Goal: Task Accomplishment & Management: Manage account settings

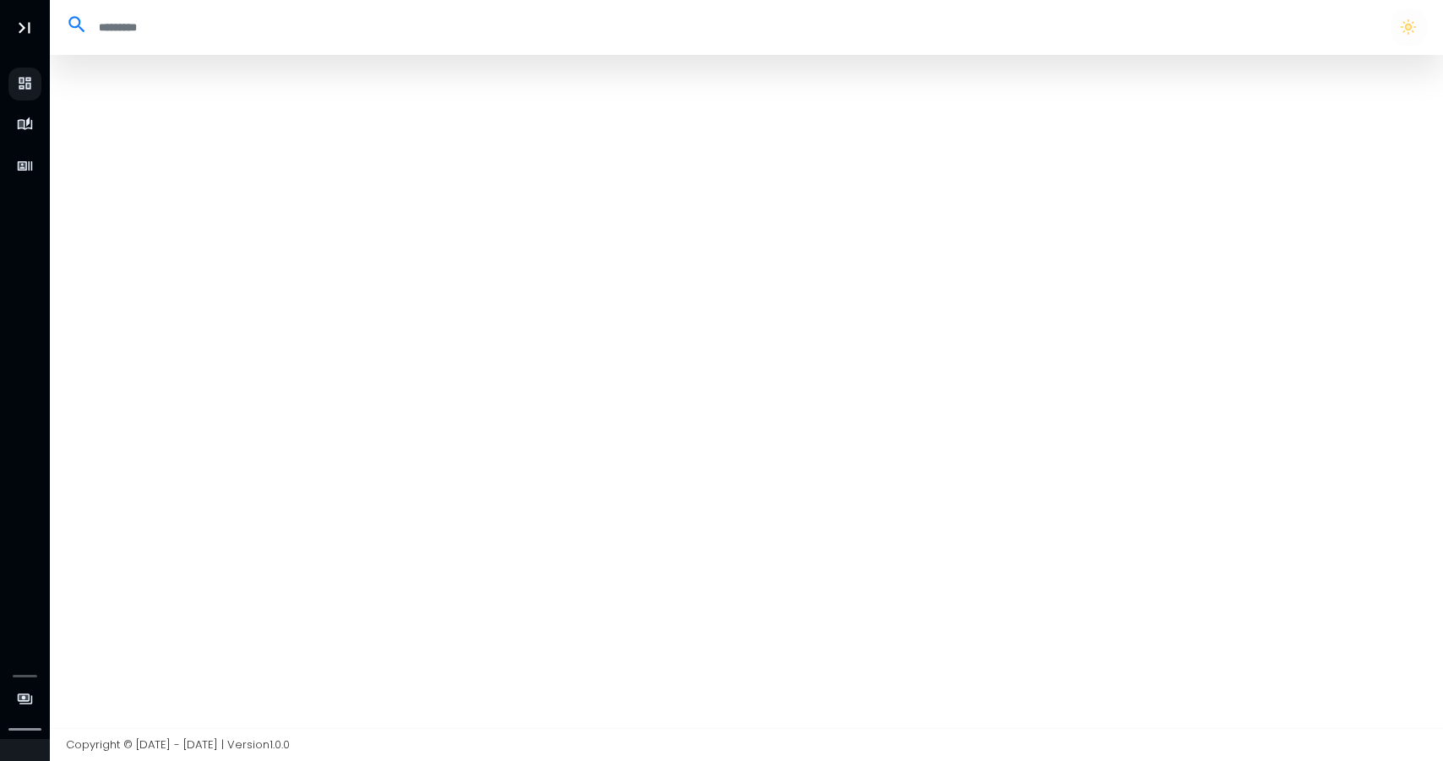
select select "**"
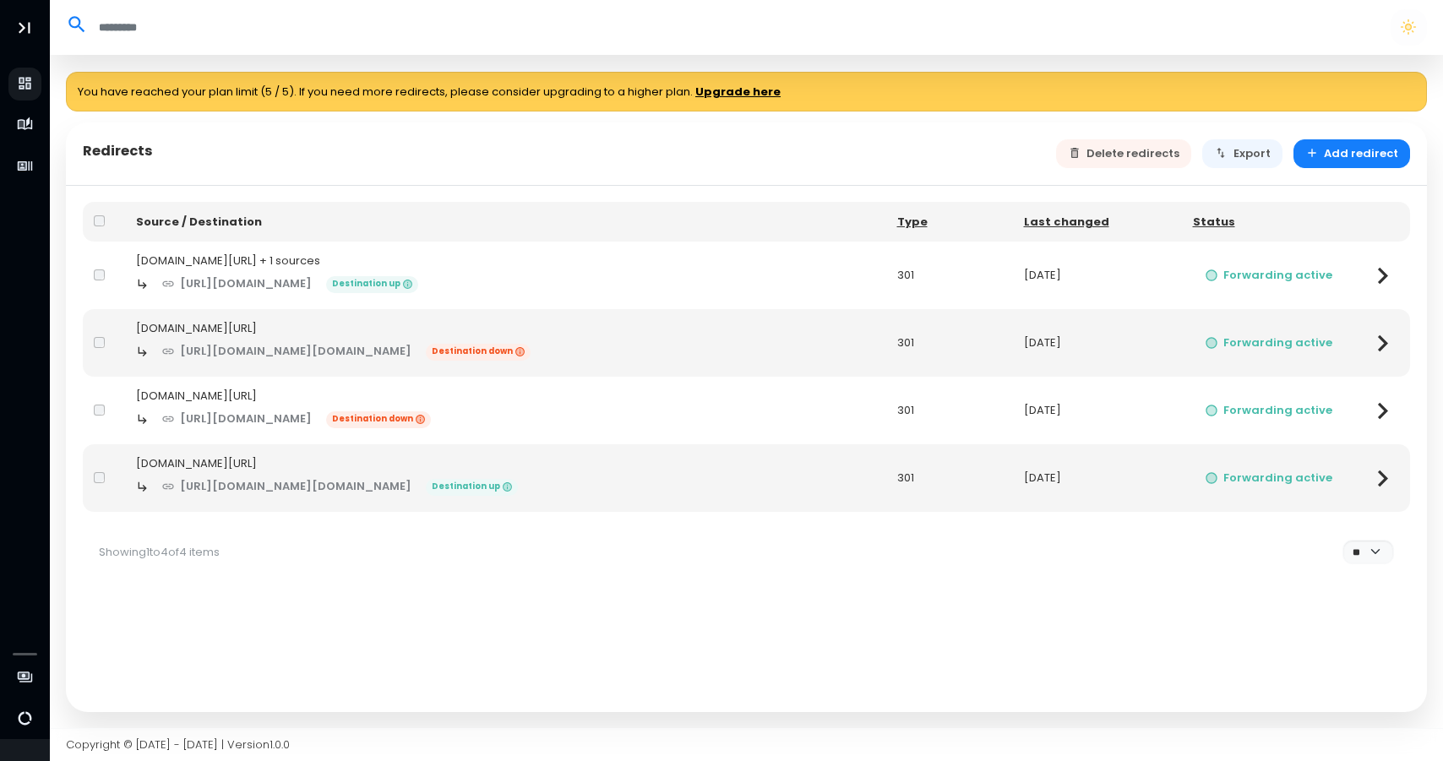
click at [242, 265] on div "[DOMAIN_NAME][URL] + 1 sources" at bounding box center [505, 261] width 739 height 17
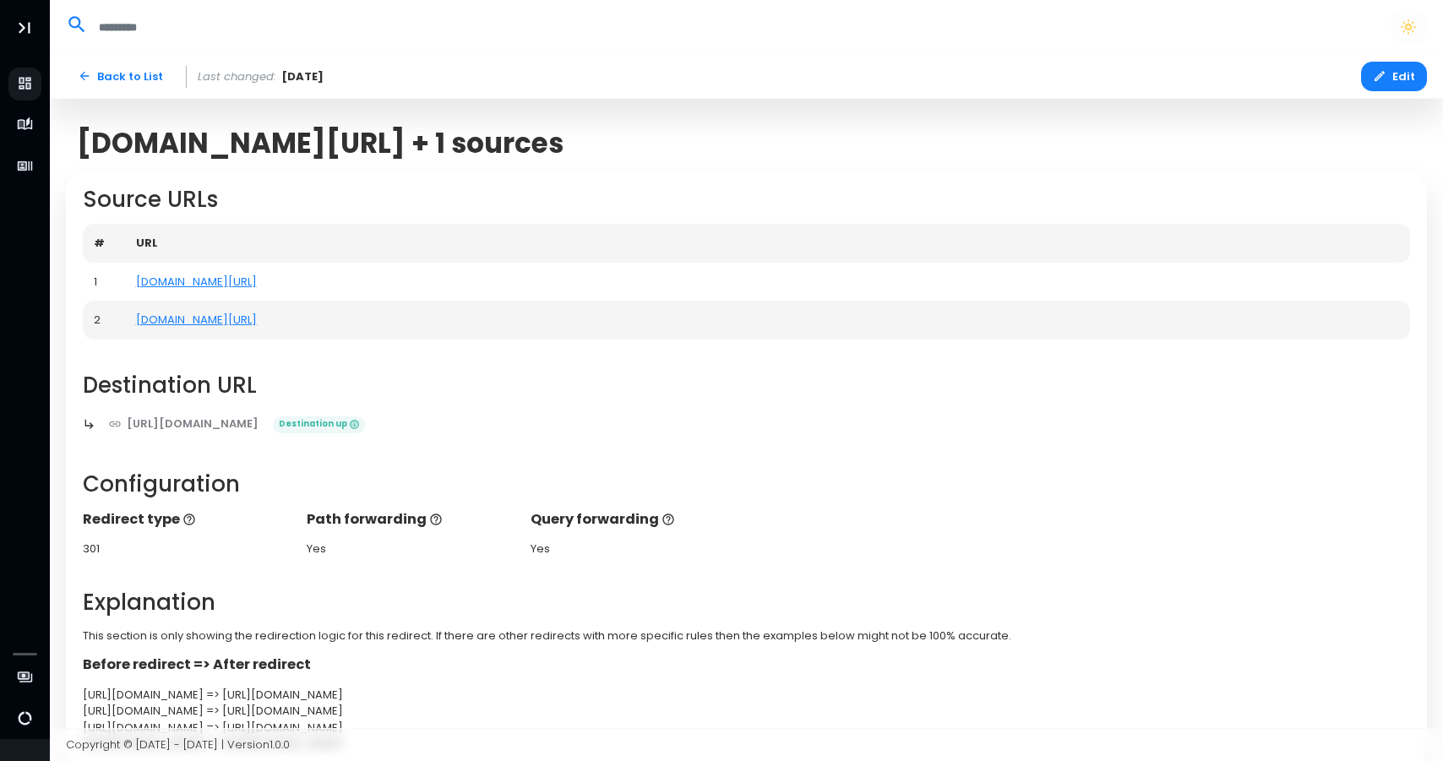
scroll to position [-1, 0]
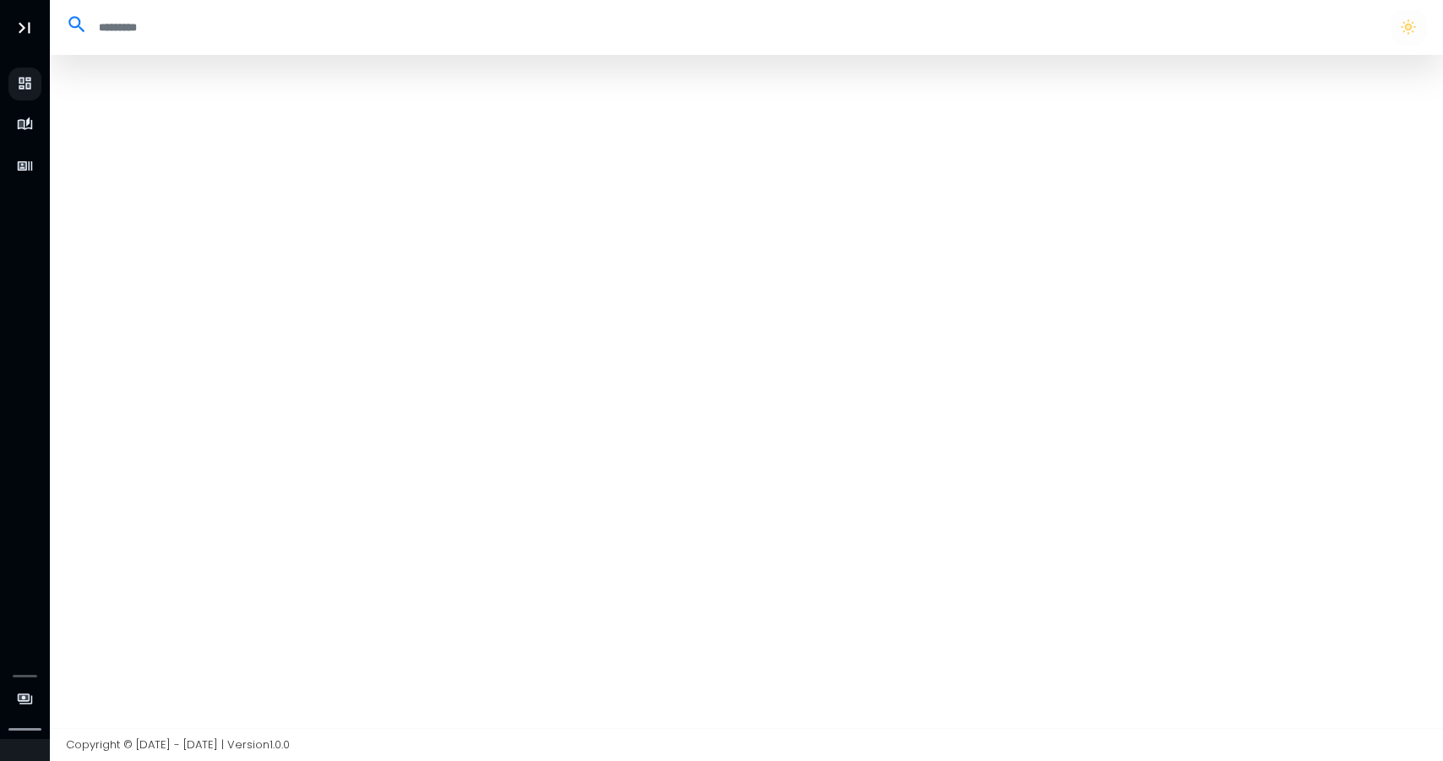
select select "**"
